Goal: Communication & Community: Answer question/provide support

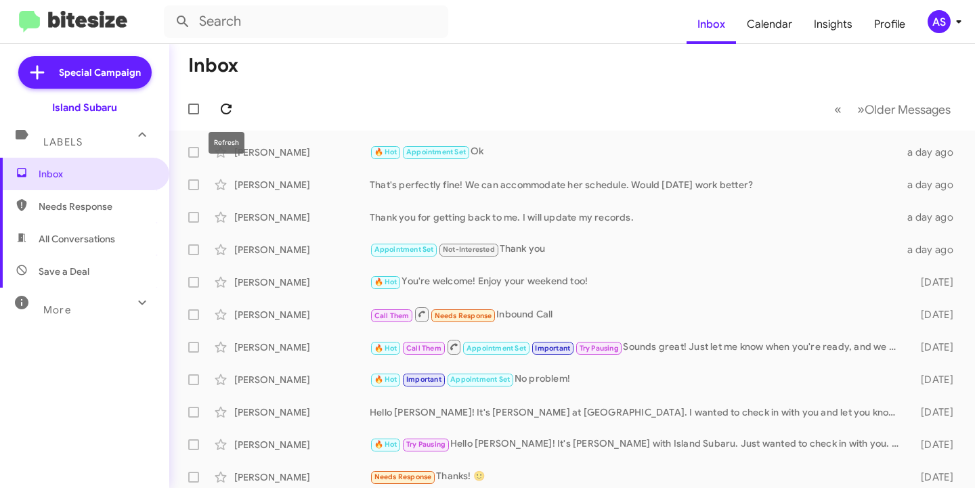
click at [221, 106] on icon at bounding box center [226, 109] width 16 height 16
click at [223, 102] on icon at bounding box center [226, 109] width 16 height 16
click at [230, 108] on icon at bounding box center [226, 109] width 11 height 11
click at [232, 108] on icon at bounding box center [226, 109] width 11 height 11
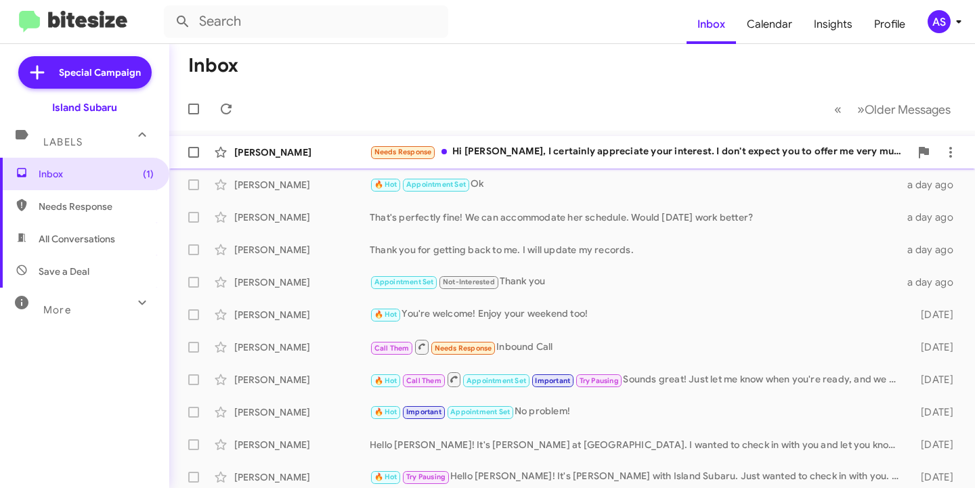
click at [253, 156] on div "[PERSON_NAME]" at bounding box center [301, 153] width 135 height 14
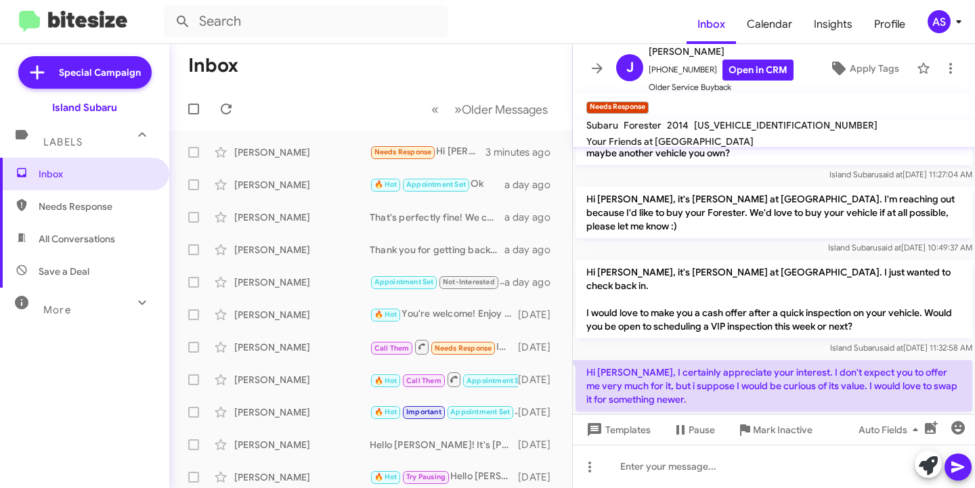
scroll to position [246, 0]
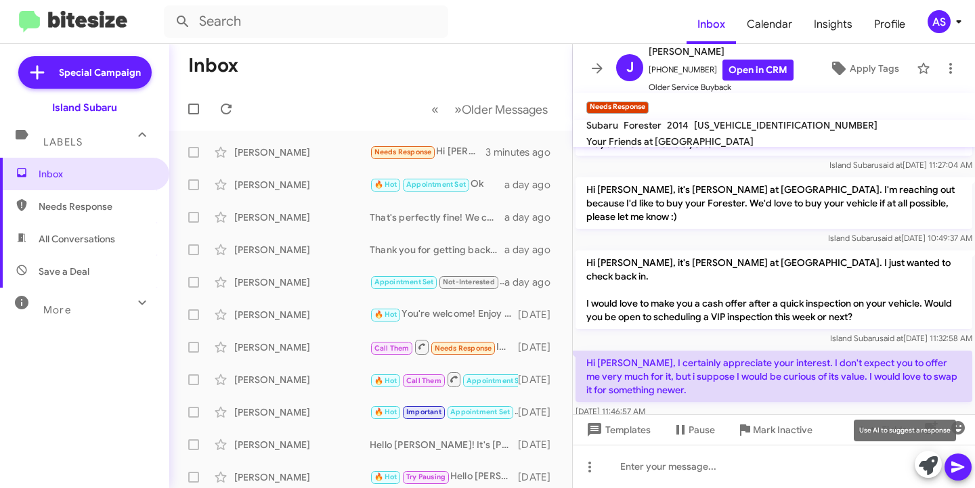
click at [922, 463] on icon at bounding box center [928, 465] width 19 height 19
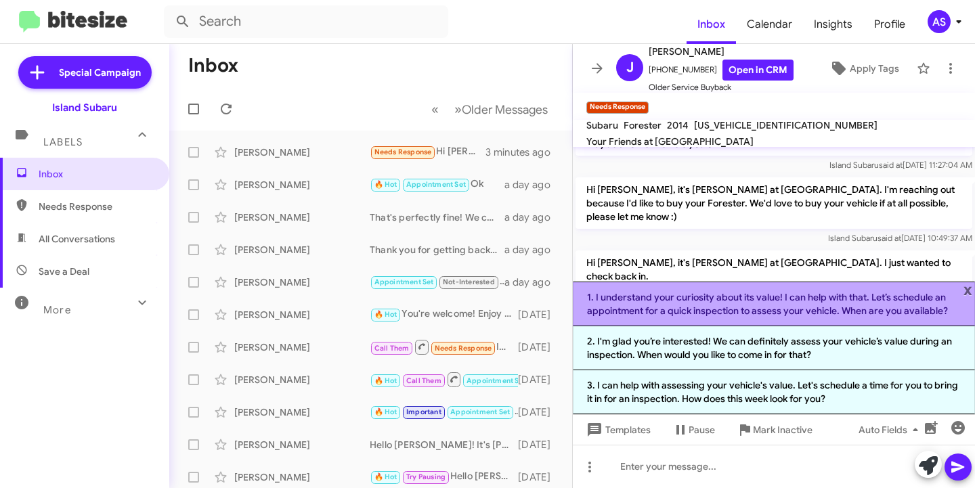
click at [676, 307] on li "1. I understand your curiosity about its value! I can help with that. Let’s sch…" at bounding box center [774, 304] width 402 height 45
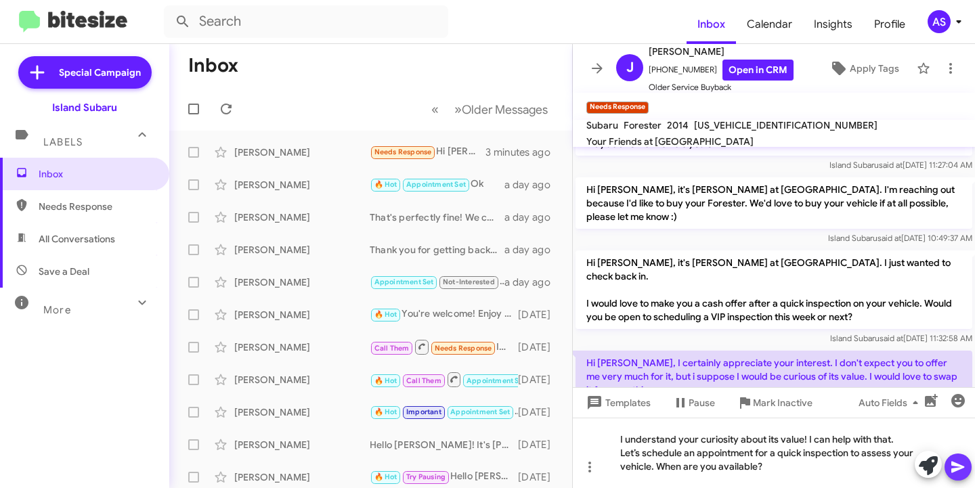
click at [959, 461] on icon at bounding box center [958, 467] width 16 height 16
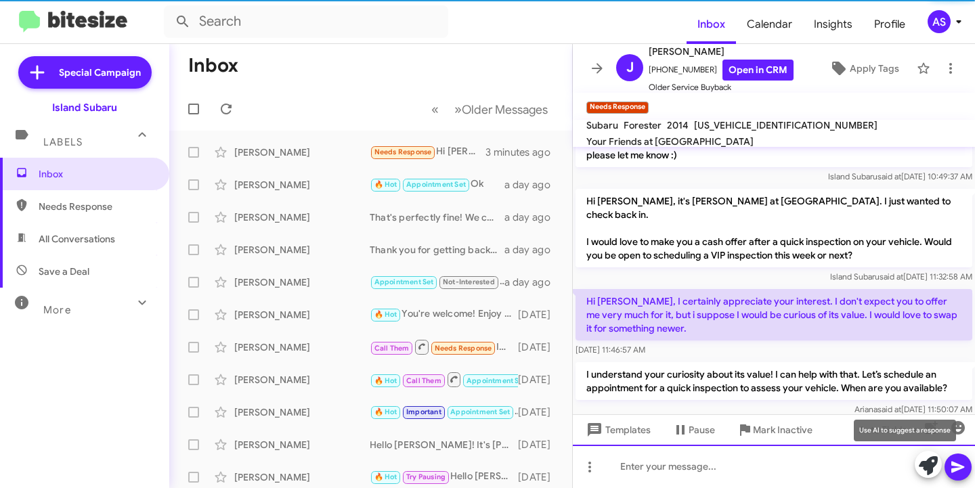
scroll to position [309, 0]
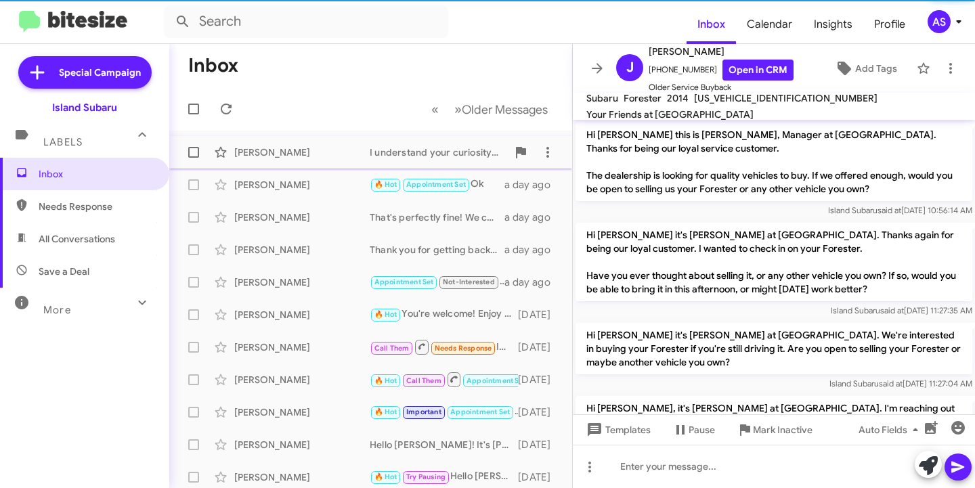
scroll to position [282, 0]
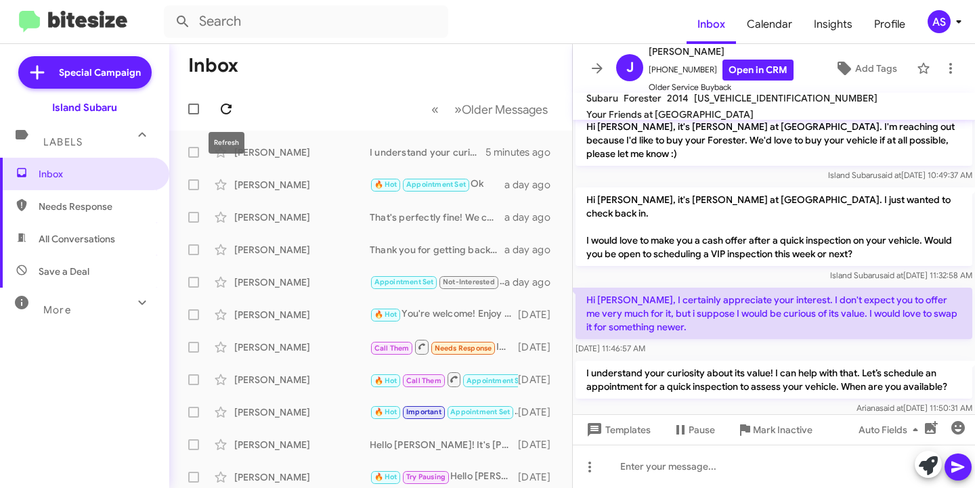
click at [221, 104] on icon at bounding box center [226, 109] width 16 height 16
click at [222, 110] on icon at bounding box center [226, 109] width 11 height 11
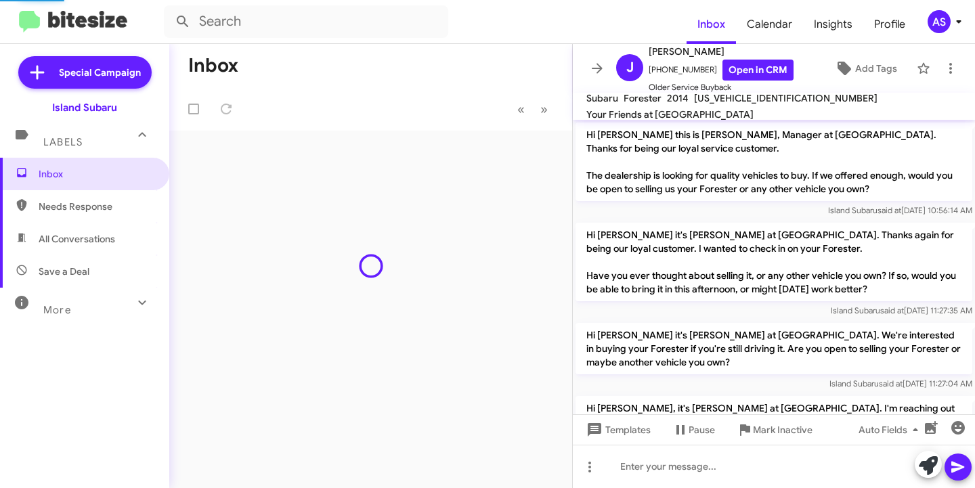
scroll to position [282, 0]
